Goal: Task Accomplishment & Management: Complete application form

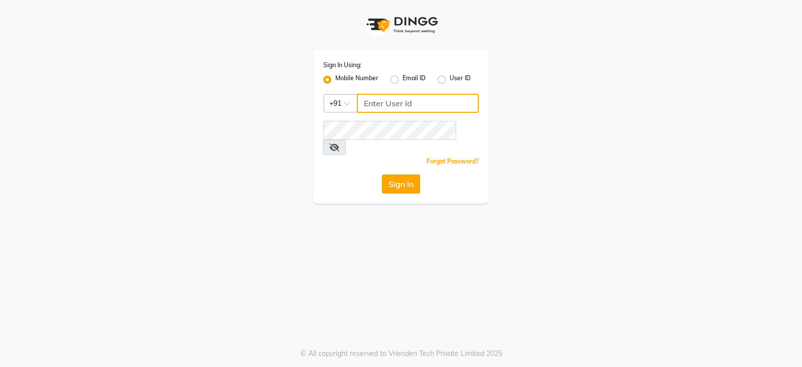
type input "9949413104"
click at [403, 175] on button "Sign In" at bounding box center [401, 184] width 38 height 19
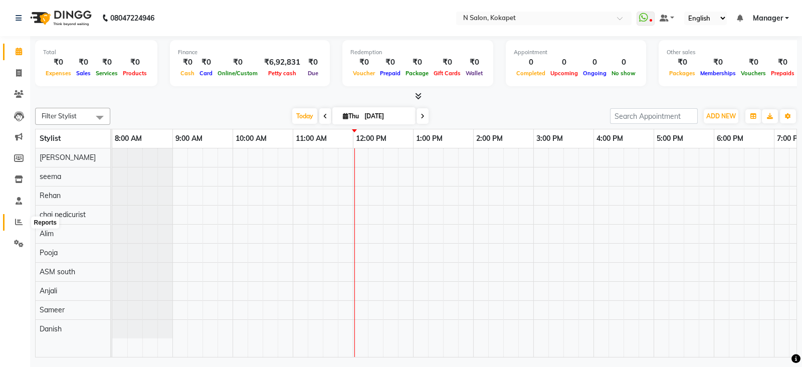
click at [18, 225] on icon at bounding box center [19, 222] width 8 height 8
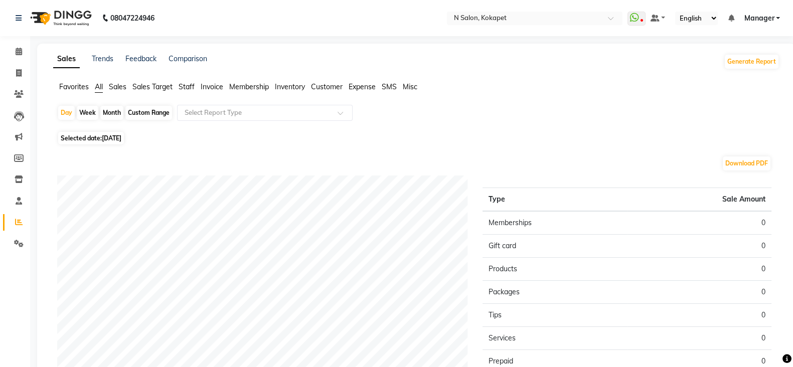
click at [116, 133] on span "Selected date: [DATE]" at bounding box center [91, 138] width 66 height 13
select select "9"
select select "2025"
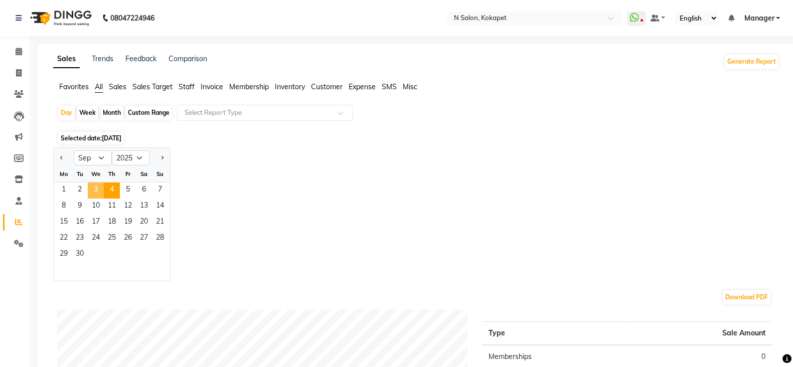
click at [91, 190] on span "3" at bounding box center [96, 191] width 16 height 16
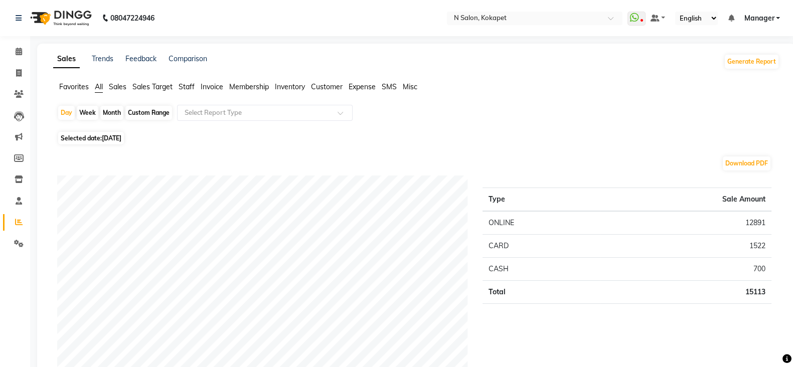
click at [185, 89] on span "Staff" at bounding box center [187, 86] width 16 height 9
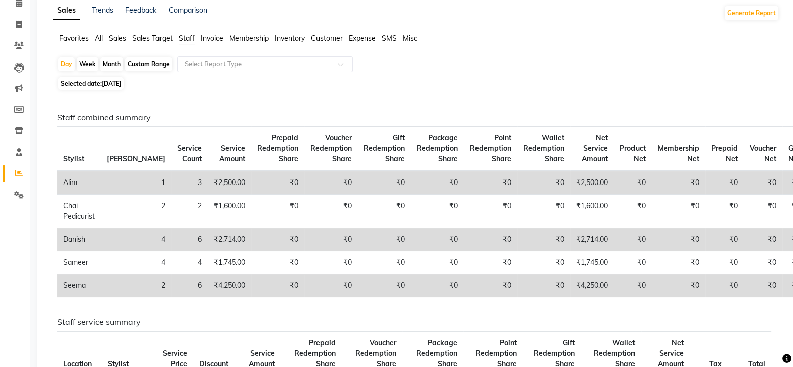
scroll to position [47, 0]
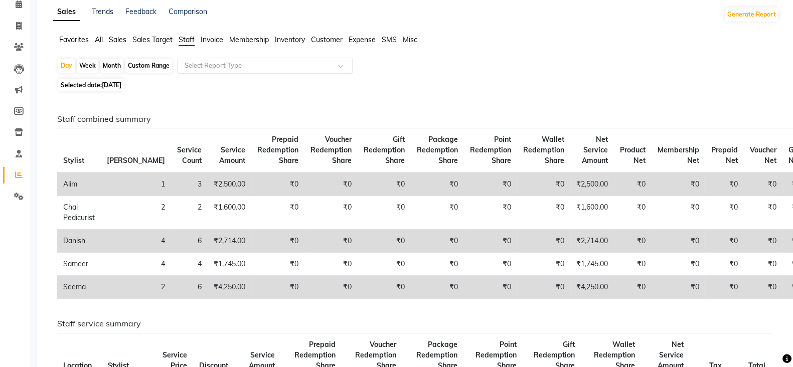
click at [105, 62] on div "Month" at bounding box center [111, 66] width 23 height 14
select select "9"
select select "2025"
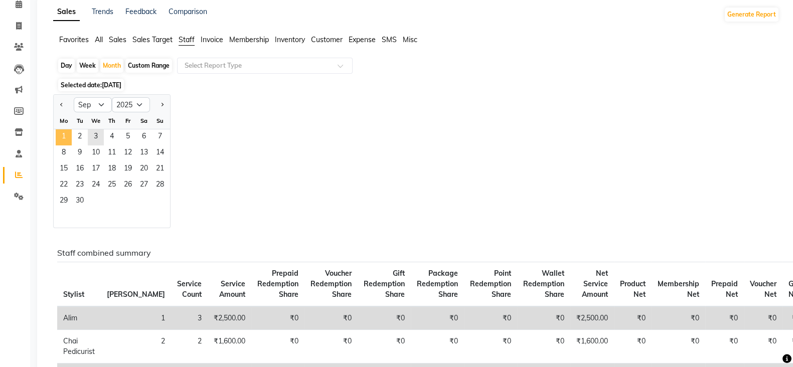
click at [57, 133] on span "1" at bounding box center [64, 137] width 16 height 16
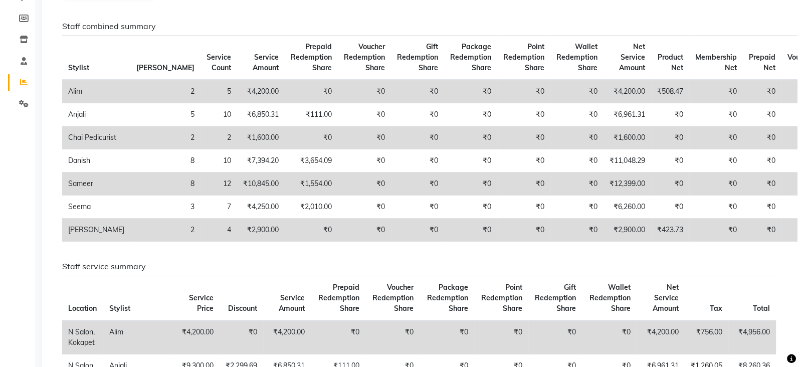
scroll to position [0, 0]
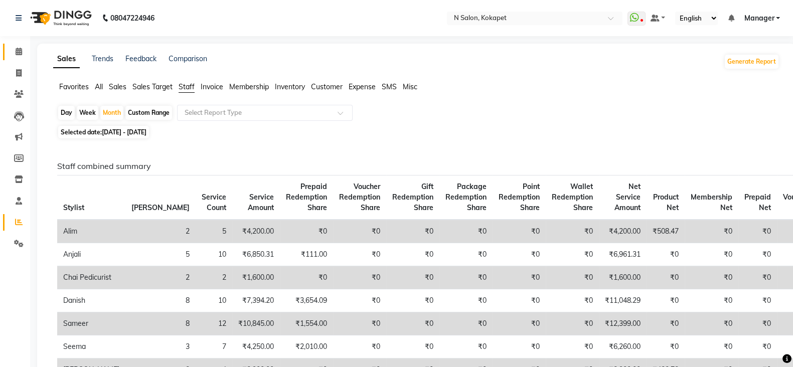
click at [20, 51] on icon at bounding box center [19, 52] width 7 height 8
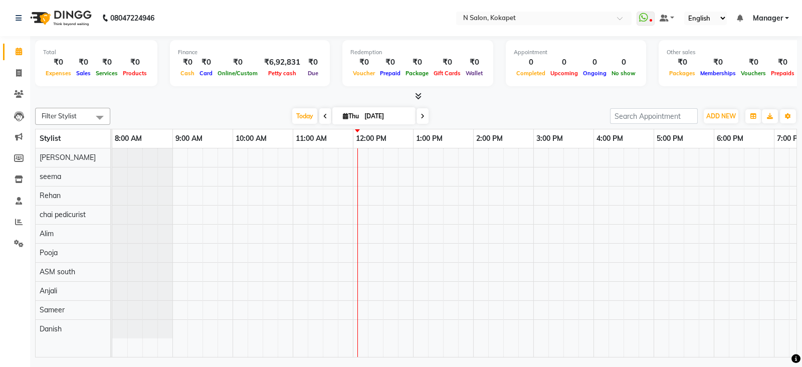
click at [19, 214] on li "Reports" at bounding box center [15, 223] width 30 height 22
click at [19, 222] on icon at bounding box center [19, 222] width 8 height 8
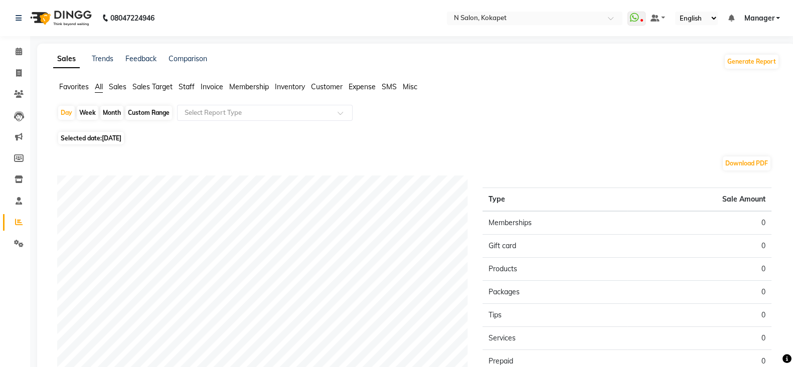
click at [108, 114] on div "Month" at bounding box center [111, 113] width 23 height 14
select select "9"
select select "2025"
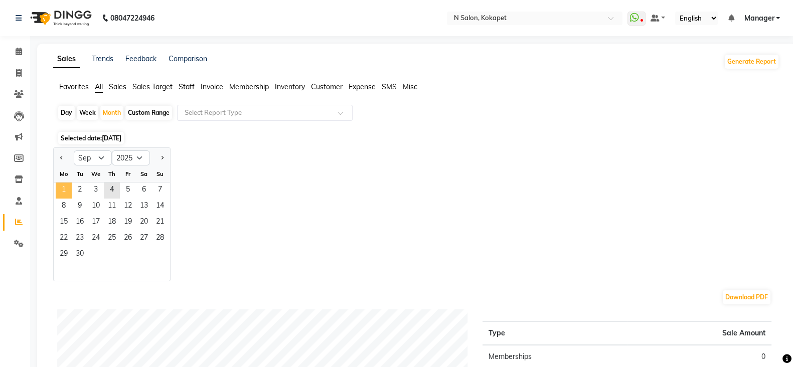
click at [59, 190] on span "1" at bounding box center [64, 191] width 16 height 16
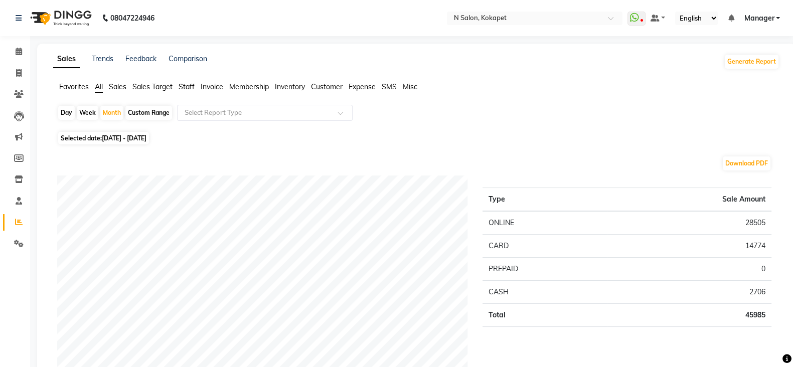
click at [183, 87] on span "Staff" at bounding box center [187, 86] width 16 height 9
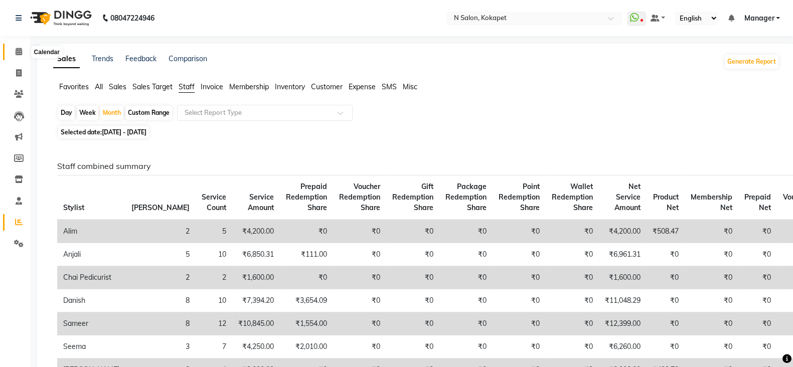
click at [15, 52] on span at bounding box center [19, 52] width 18 height 12
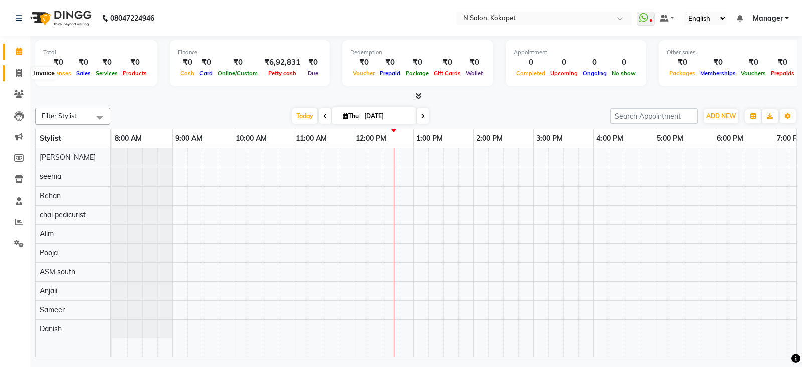
click at [12, 71] on span at bounding box center [19, 74] width 18 height 12
select select "7256"
select select "service"
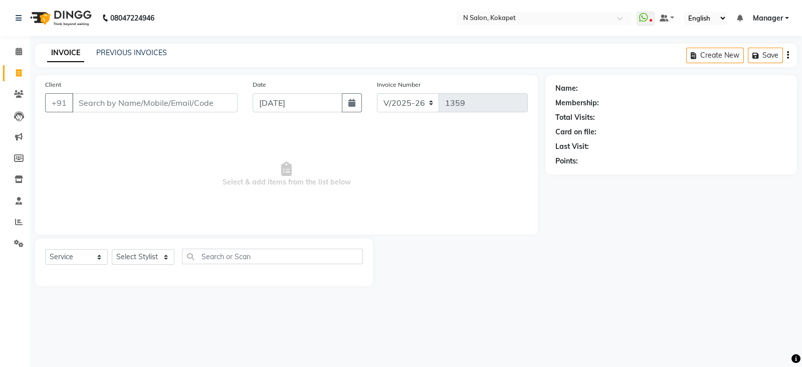
click at [144, 266] on div "Select Service Product Membership Package Voucher Prepaid Gift Card Select Styl…" at bounding box center [204, 261] width 318 height 24
click at [149, 256] on select "Select Stylist [PERSON_NAME] ASM south [PERSON_NAME] pedicurist [DEMOGRAPHIC_DA…" at bounding box center [143, 257] width 63 height 16
select select "90082"
click at [112, 250] on select "Select Stylist [PERSON_NAME] ASM south [PERSON_NAME] pedicurist [DEMOGRAPHIC_DA…" at bounding box center [143, 257] width 63 height 16
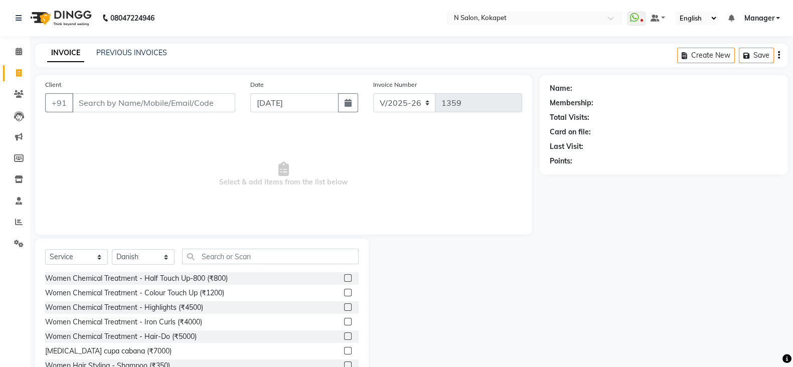
click at [236, 265] on div "Select Service Product Membership Package Voucher Prepaid Gift Card Select Styl…" at bounding box center [201, 261] width 313 height 24
drag, startPoint x: 253, startPoint y: 247, endPoint x: 250, endPoint y: 259, distance: 12.9
click at [250, 259] on div "Select Service Product Membership Package Voucher Prepaid Gift Card Select Styl…" at bounding box center [202, 313] width 334 height 148
click at [250, 259] on input "text" at bounding box center [270, 257] width 177 height 16
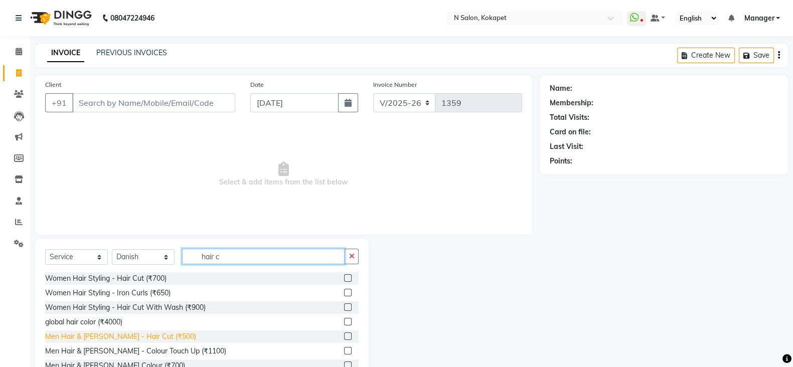
type input "hair c"
click at [138, 337] on div "Men Hair & [PERSON_NAME] - Hair Cut (₹500)" at bounding box center [120, 336] width 151 height 11
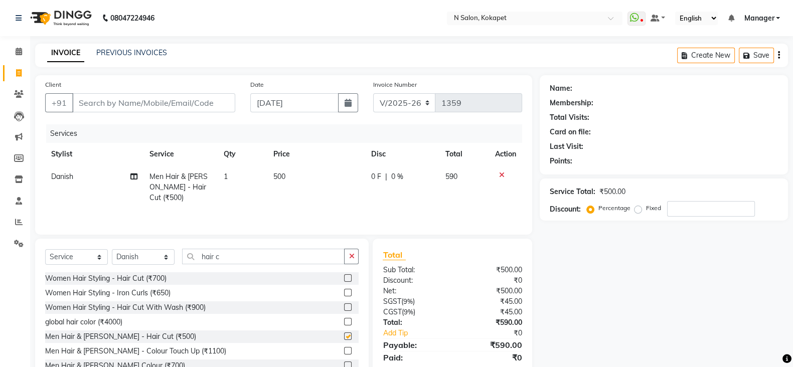
checkbox input "false"
click at [292, 177] on td "500" at bounding box center [316, 187] width 98 height 44
select select "90082"
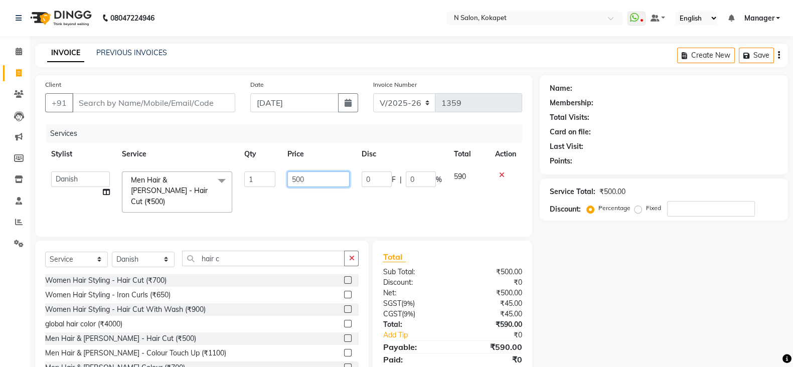
drag, startPoint x: 314, startPoint y: 175, endPoint x: 249, endPoint y: 174, distance: 65.2
click at [249, 174] on tr "[PERSON_NAME] ASM south [PERSON_NAME] pedicurist [DEMOGRAPHIC_DATA] Manager [PE…" at bounding box center [283, 191] width 477 height 53
type input "450"
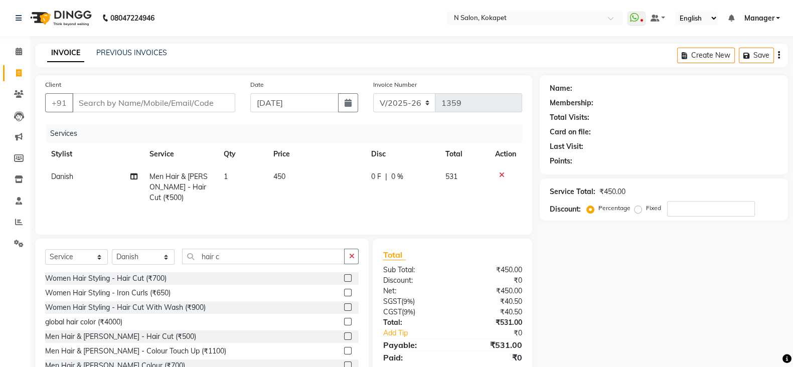
click at [288, 209] on div "Services Stylist Service Qty Price Disc Total Action Danish Men Hair & [PERSON_…" at bounding box center [283, 174] width 477 height 100
click at [174, 104] on input "Client" at bounding box center [153, 102] width 163 height 19
type input "4"
type input "0"
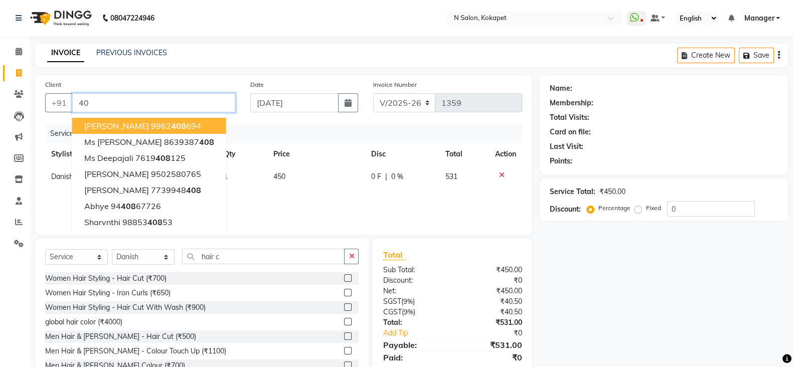
type input "4"
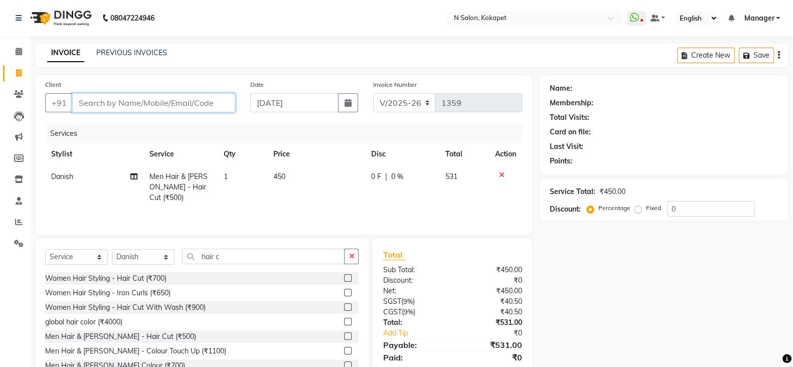
type input "1"
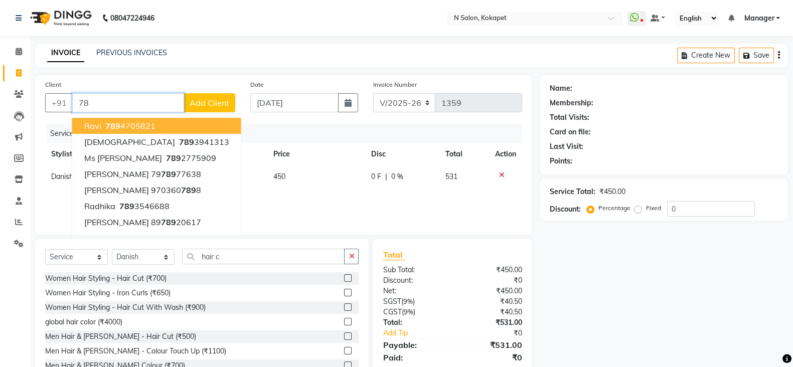
type input "7"
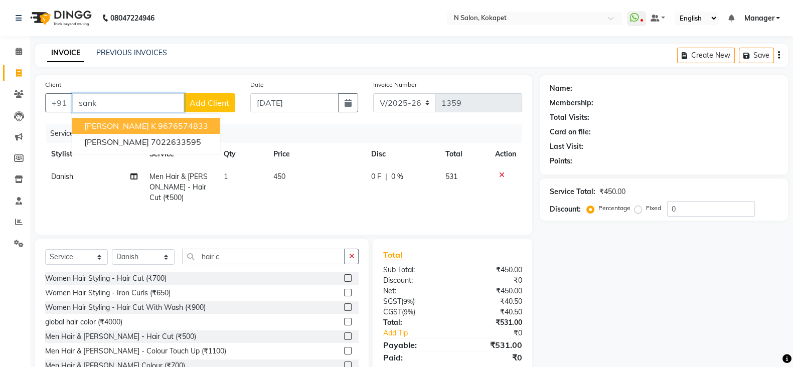
click at [158, 127] on ngb-highlight "9676574833" at bounding box center [183, 126] width 50 height 10
type input "9676574833"
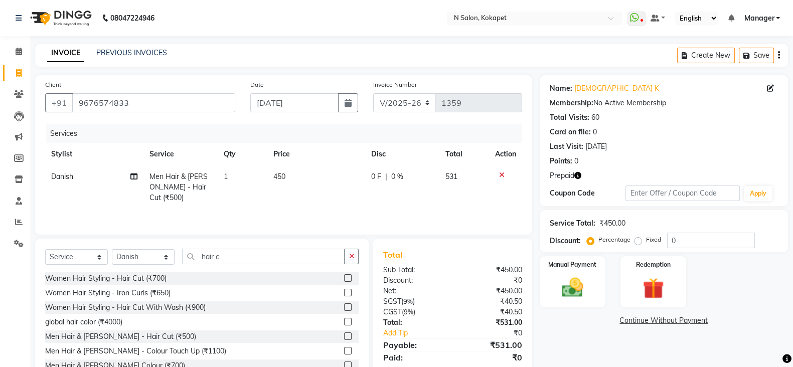
scroll to position [35, 0]
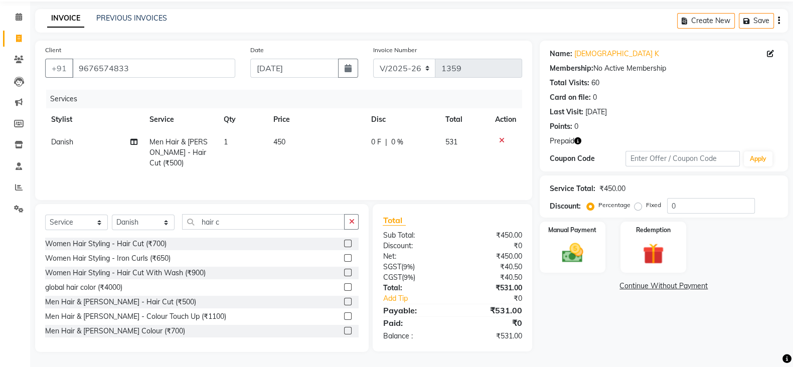
click at [646, 205] on label "Fixed" at bounding box center [653, 205] width 15 height 9
click at [637, 205] on input "Fixed" at bounding box center [639, 205] width 7 height 7
radio input "true"
click at [702, 202] on input "0" at bounding box center [711, 206] width 88 height 16
type input "81"
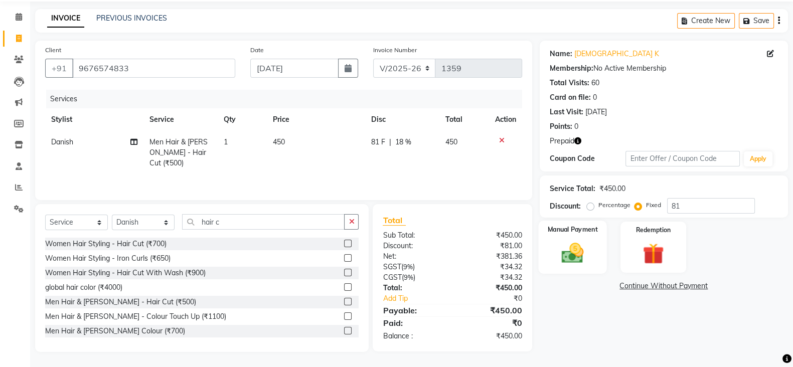
click at [584, 256] on img at bounding box center [573, 252] width 36 height 25
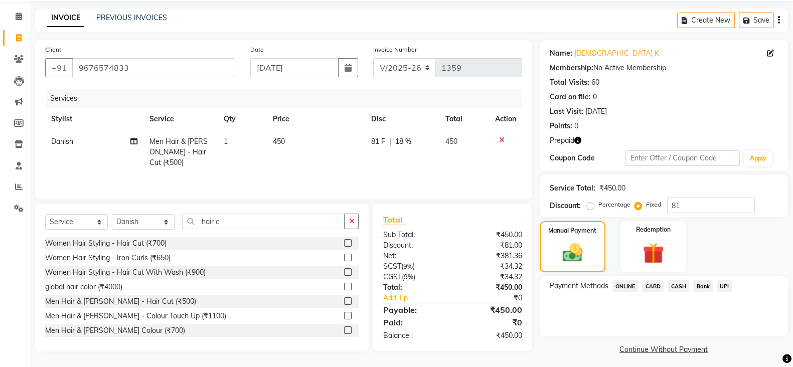
click at [656, 282] on span "CARD" at bounding box center [653, 286] width 22 height 12
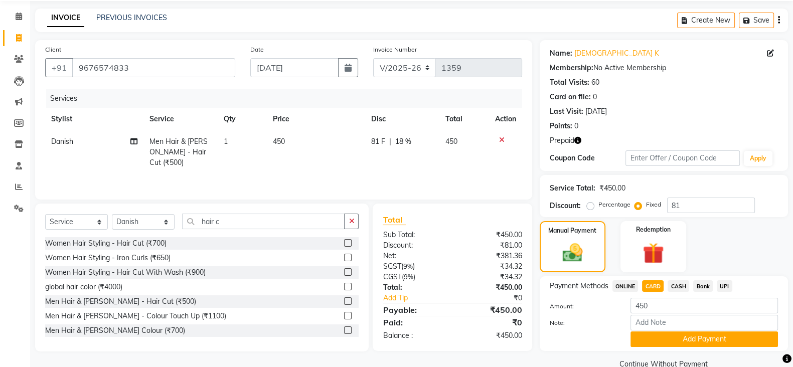
scroll to position [55, 0]
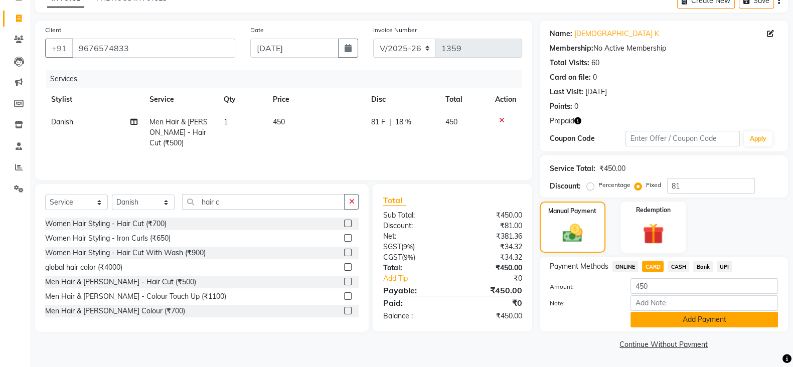
click at [680, 324] on button "Add Payment" at bounding box center [703, 320] width 147 height 16
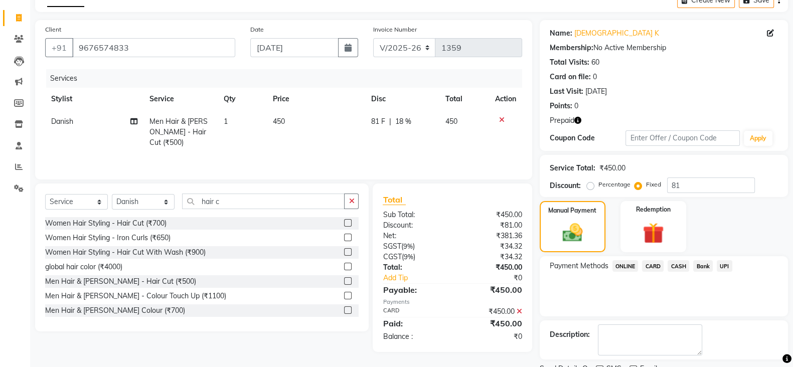
scroll to position [96, 0]
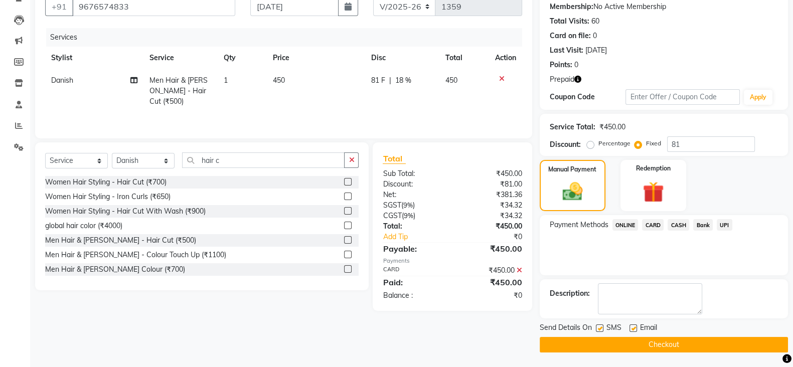
click at [667, 345] on button "Checkout" at bounding box center [664, 345] width 248 height 16
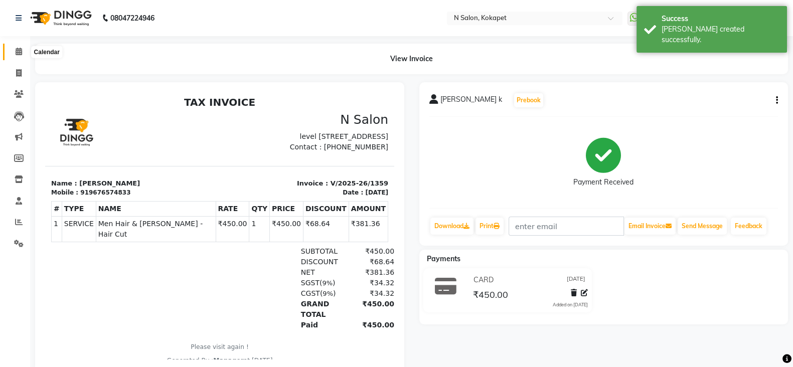
click at [11, 50] on span at bounding box center [19, 52] width 18 height 12
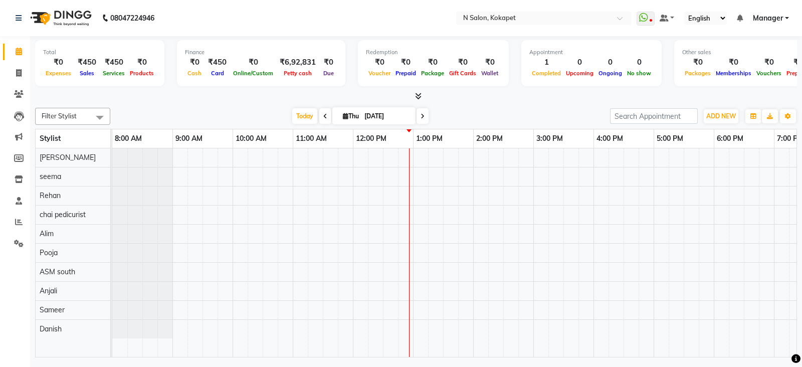
click at [418, 97] on icon at bounding box center [418, 96] width 7 height 8
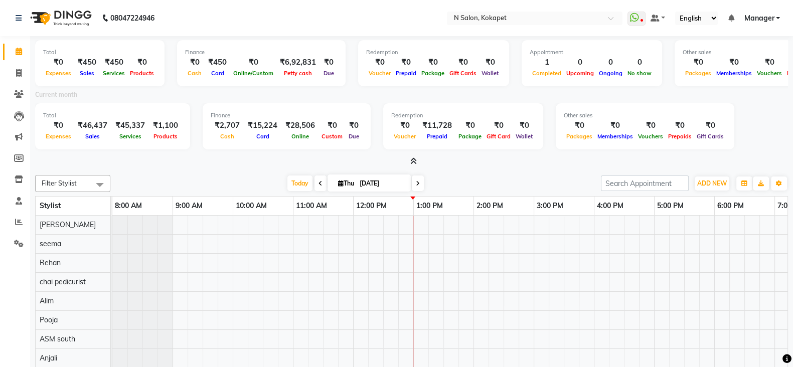
click at [414, 161] on icon at bounding box center [413, 161] width 7 height 8
